Goal: Transaction & Acquisition: Purchase product/service

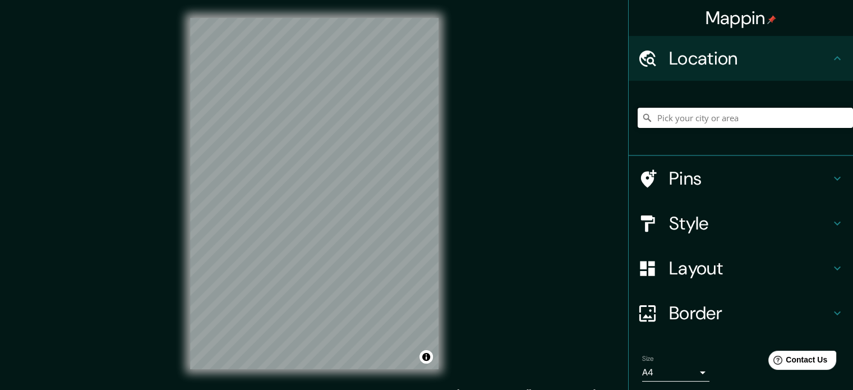
click at [727, 115] on input "Pick your city or area" at bounding box center [745, 118] width 215 height 20
paste input "[GEOGRAPHIC_DATA] Wanka"
click at [764, 123] on input "[GEOGRAPHIC_DATA], [GEOGRAPHIC_DATA], [GEOGRAPHIC_DATA]" at bounding box center [745, 118] width 215 height 20
type input "[GEOGRAPHIC_DATA], [GEOGRAPHIC_DATA], [GEOGRAPHIC_DATA]"
click at [841, 117] on icon "Clear" at bounding box center [844, 117] width 7 height 7
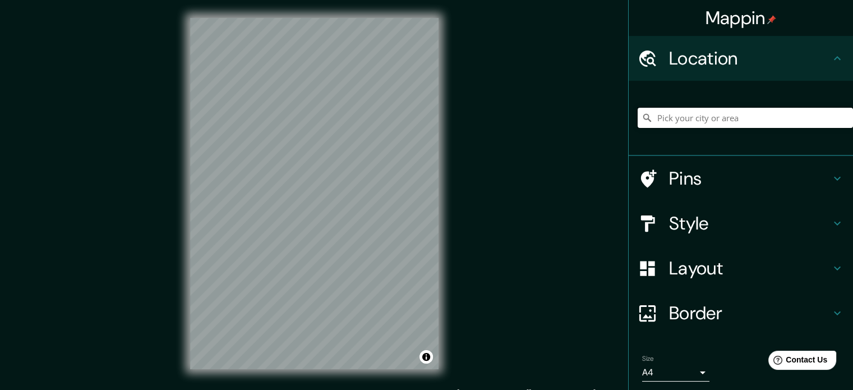
click at [801, 117] on input "Pick your city or area" at bounding box center [745, 118] width 215 height 20
paste input "[GEOGRAPHIC_DATA] Wanka"
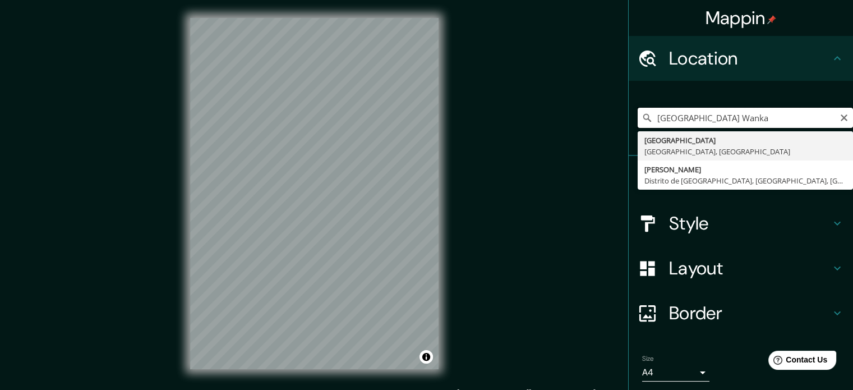
drag, startPoint x: 804, startPoint y: 122, endPoint x: 644, endPoint y: 125, distance: 159.8
click at [644, 125] on input "[GEOGRAPHIC_DATA] Wanka" at bounding box center [745, 118] width 215 height 20
paste input "Huancayo"
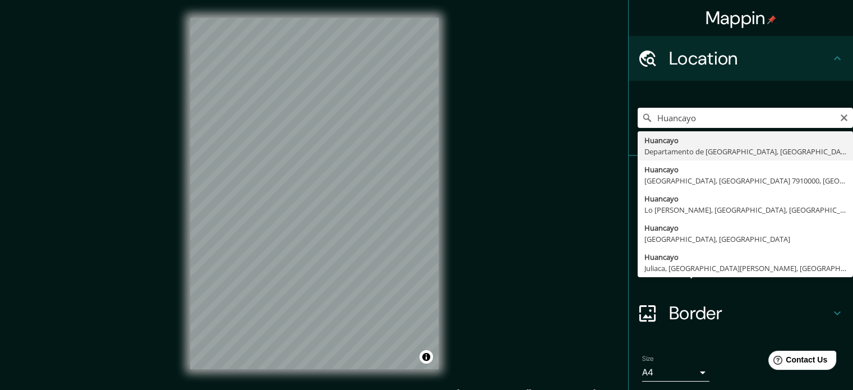
type input "Huancayo, [GEOGRAPHIC_DATA], [GEOGRAPHIC_DATA]"
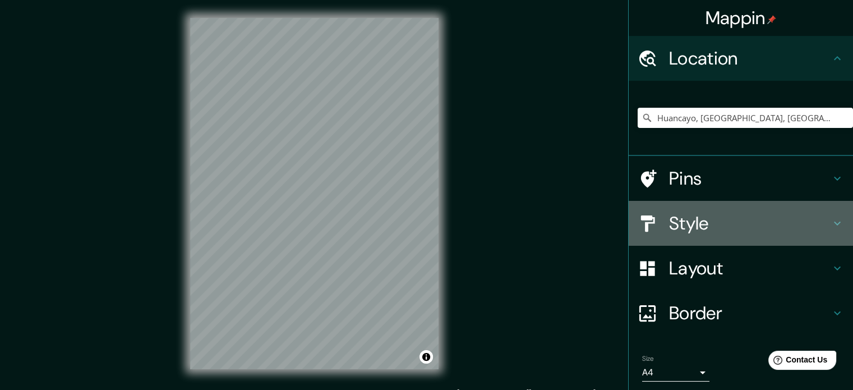
click at [740, 228] on h4 "Style" at bounding box center [749, 223] width 161 height 22
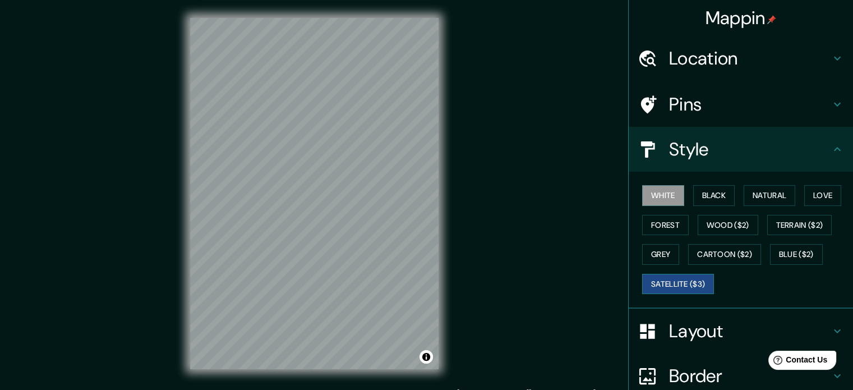
click at [692, 278] on button "Satellite ($3)" at bounding box center [678, 284] width 72 height 21
click at [663, 197] on button "White" at bounding box center [663, 195] width 42 height 21
click at [711, 192] on button "Black" at bounding box center [714, 195] width 42 height 21
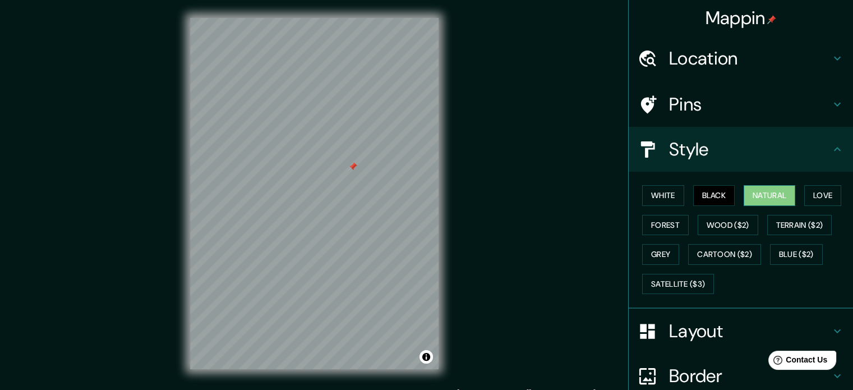
click at [751, 192] on button "Natural" at bounding box center [770, 195] width 52 height 21
click at [816, 197] on button "Love" at bounding box center [822, 195] width 37 height 21
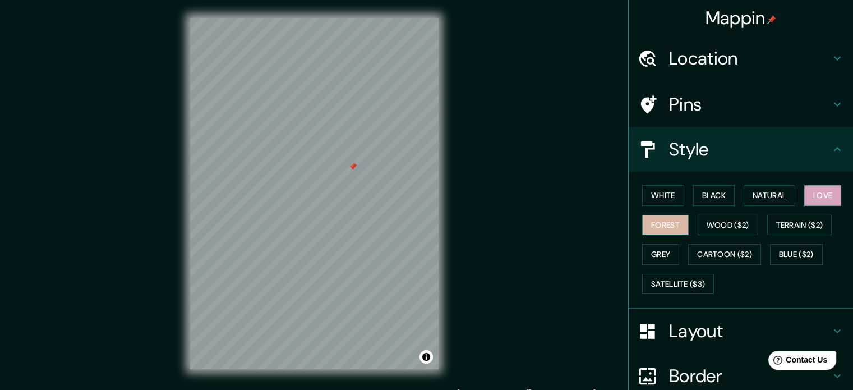
click at [658, 221] on button "Forest" at bounding box center [665, 225] width 47 height 21
click at [790, 225] on button "Terrain ($2)" at bounding box center [799, 225] width 65 height 21
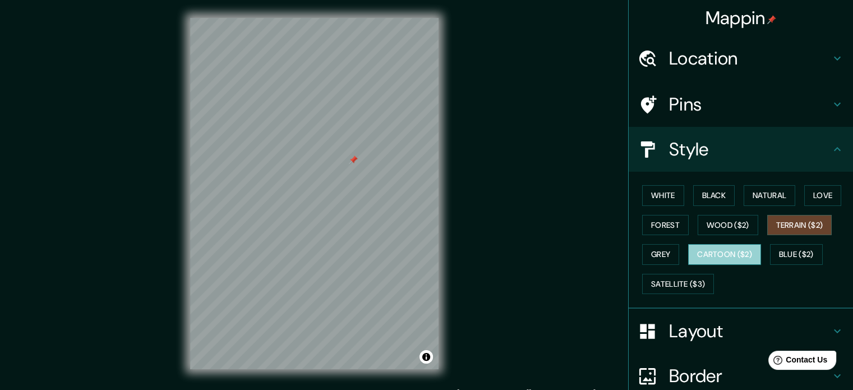
click at [720, 251] on button "Cartoon ($2)" at bounding box center [724, 254] width 73 height 21
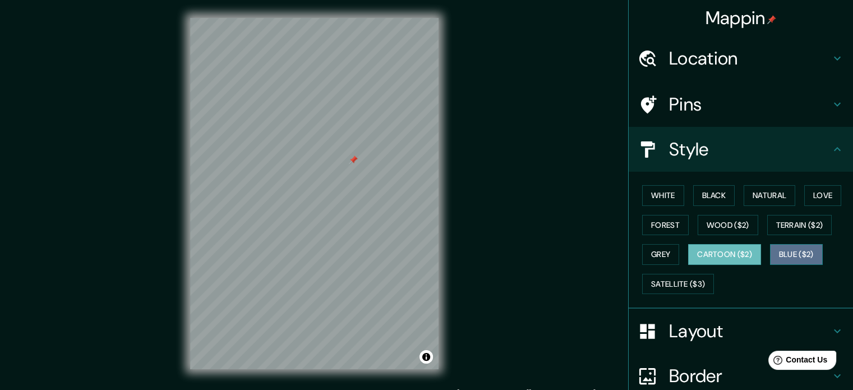
click at [792, 255] on button "Blue ($2)" at bounding box center [796, 254] width 53 height 21
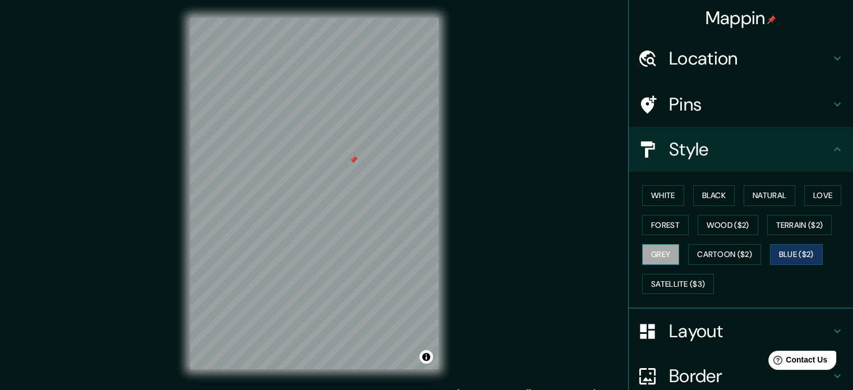
click at [657, 257] on button "Grey" at bounding box center [660, 254] width 37 height 21
click at [674, 285] on button "Satellite ($3)" at bounding box center [678, 284] width 72 height 21
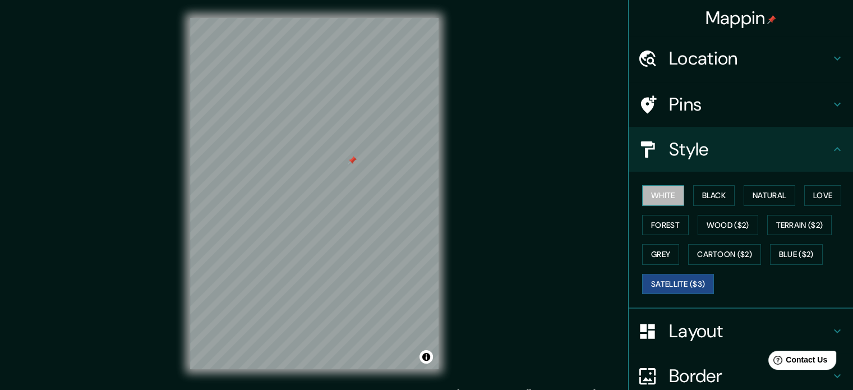
click at [650, 188] on button "White" at bounding box center [663, 195] width 42 height 21
